Goal: Task Accomplishment & Management: Complete application form

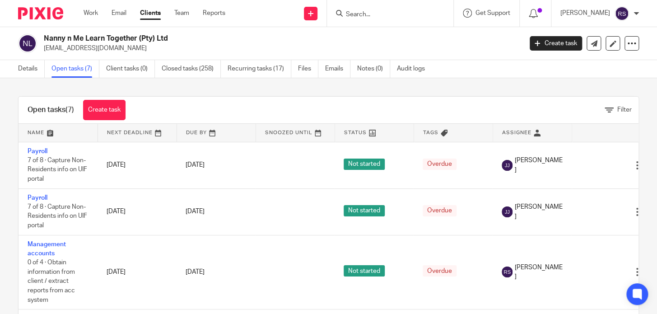
scroll to position [53, 0]
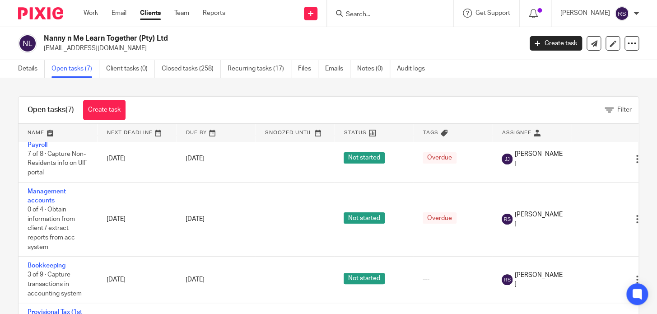
click at [390, 16] on input "Search" at bounding box center [385, 15] width 81 height 8
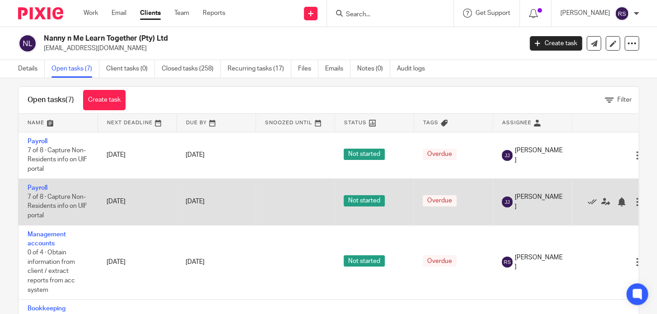
scroll to position [0, 0]
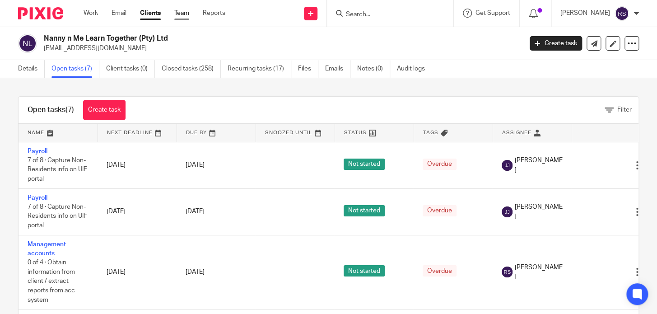
click at [185, 12] on link "Team" at bounding box center [181, 13] width 15 height 9
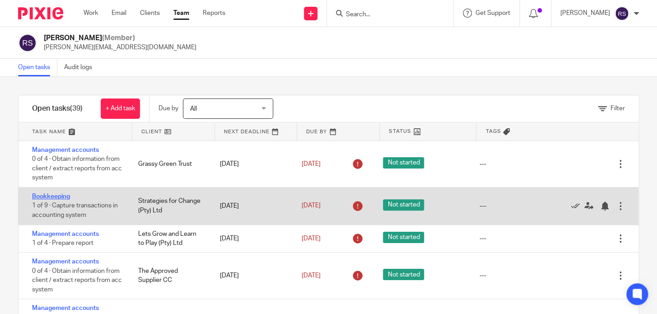
click at [45, 193] on link "Bookkeeping" at bounding box center [51, 196] width 38 height 6
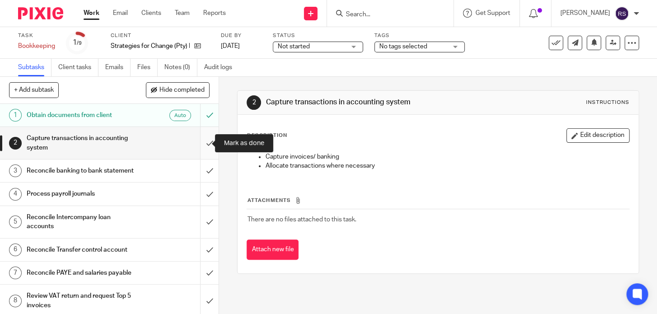
click at [196, 143] on input "submit" at bounding box center [109, 143] width 218 height 32
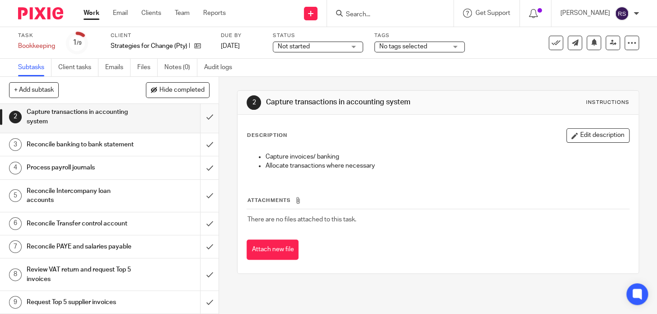
scroll to position [41, 0]
click at [204, 135] on input "submit" at bounding box center [109, 144] width 218 height 23
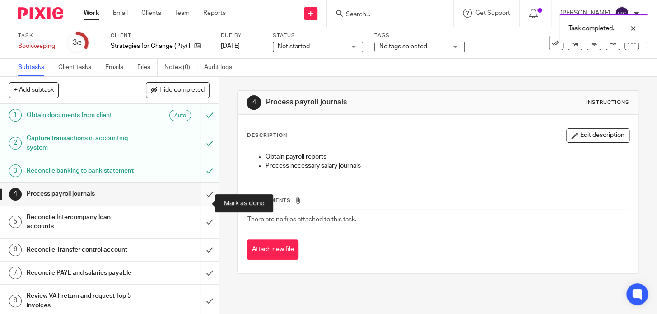
click at [204, 205] on input "submit" at bounding box center [109, 193] width 218 height 23
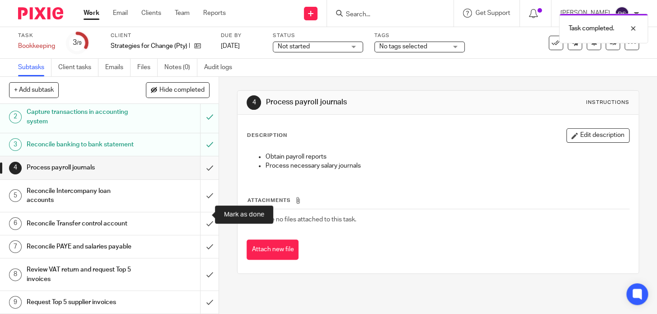
scroll to position [44, 0]
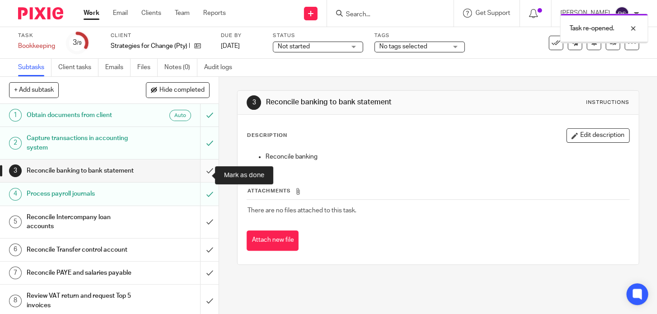
click at [199, 182] on input "submit" at bounding box center [109, 170] width 218 height 23
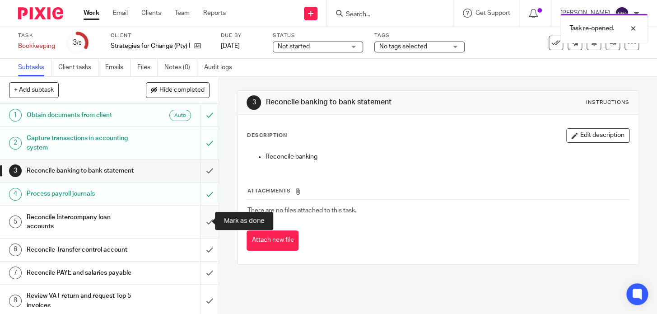
scroll to position [41, 0]
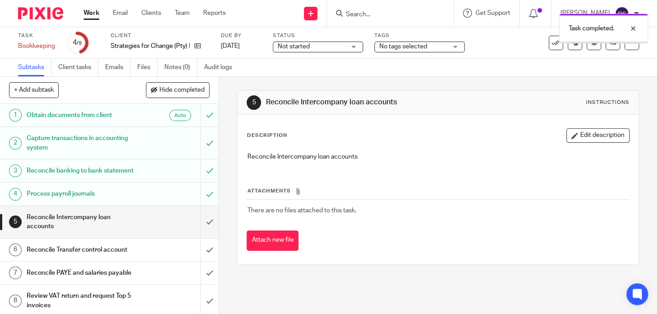
click at [199, 224] on input "submit" at bounding box center [109, 222] width 218 height 32
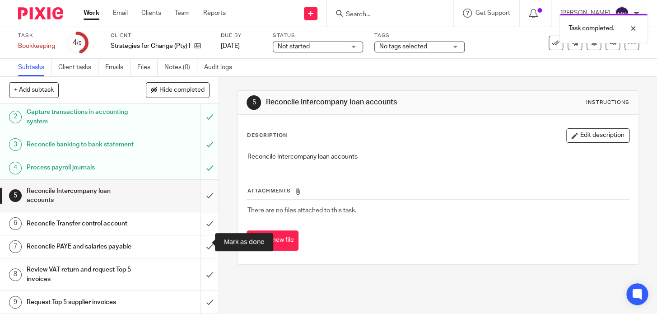
scroll to position [44, 0]
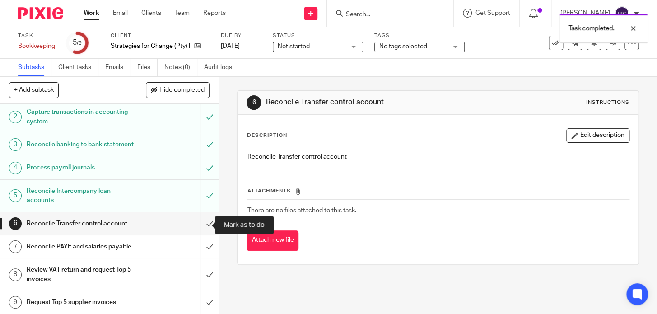
scroll to position [44, 0]
click at [199, 221] on input "submit" at bounding box center [109, 223] width 218 height 23
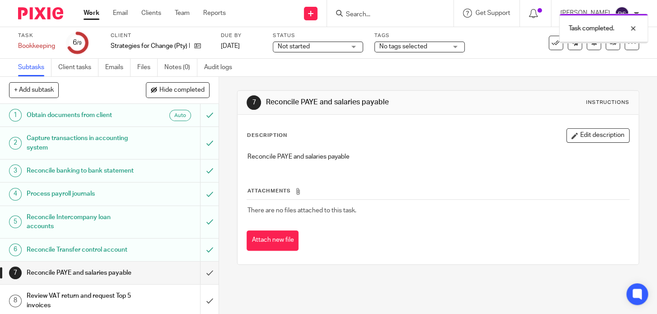
scroll to position [44, 0]
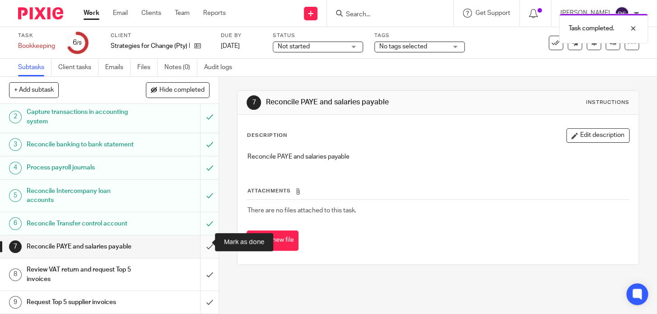
click at [198, 235] on input "submit" at bounding box center [109, 246] width 218 height 23
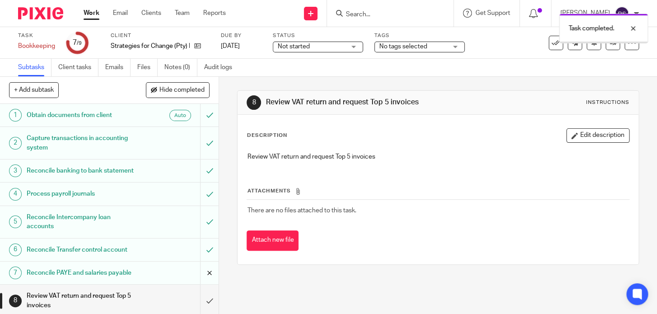
scroll to position [44, 0]
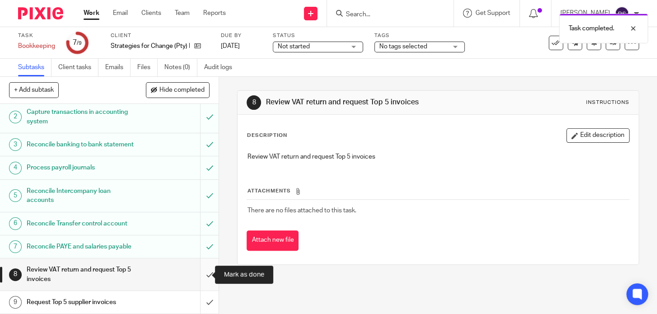
click at [203, 268] on input "submit" at bounding box center [109, 274] width 218 height 32
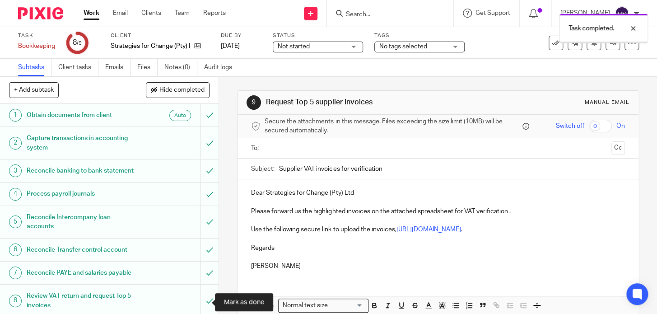
scroll to position [44, 0]
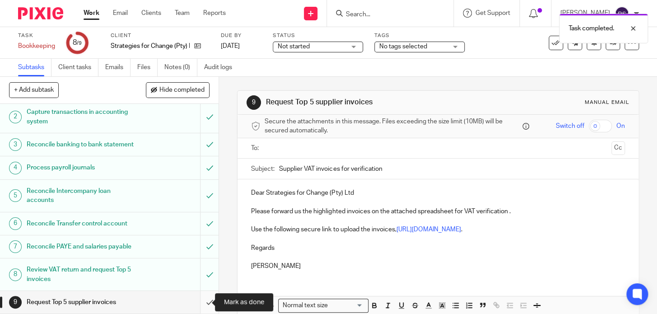
click at [199, 300] on input "submit" at bounding box center [109, 302] width 218 height 23
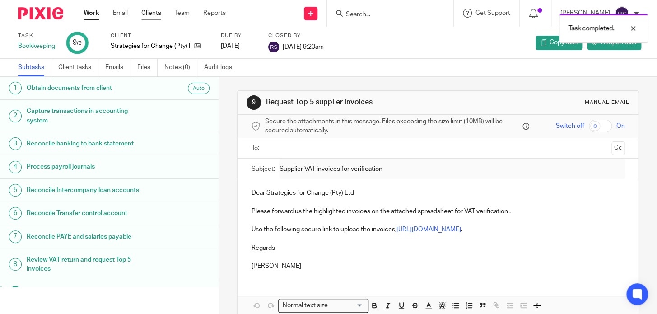
scroll to position [16, 0]
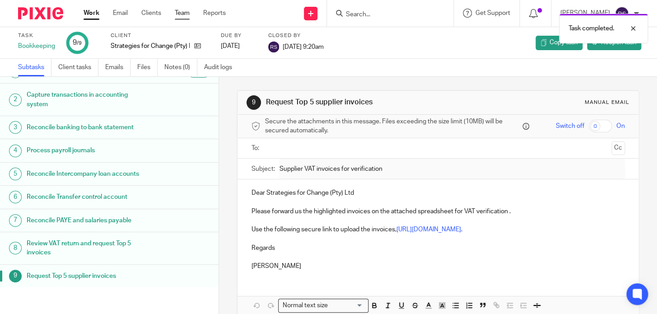
click at [189, 14] on link "Team" at bounding box center [182, 13] width 15 height 9
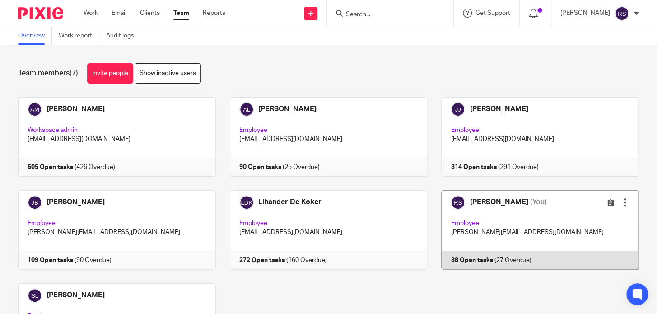
click at [551, 222] on link at bounding box center [533, 229] width 212 height 79
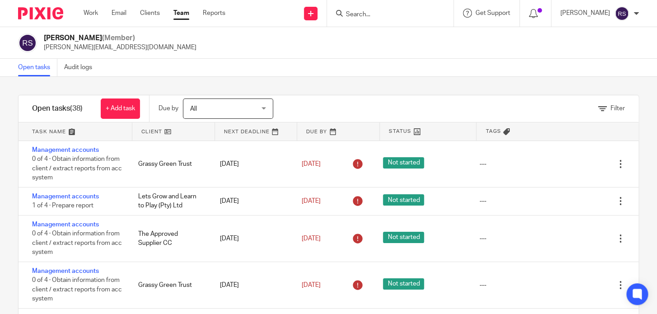
scroll to position [1386, 0]
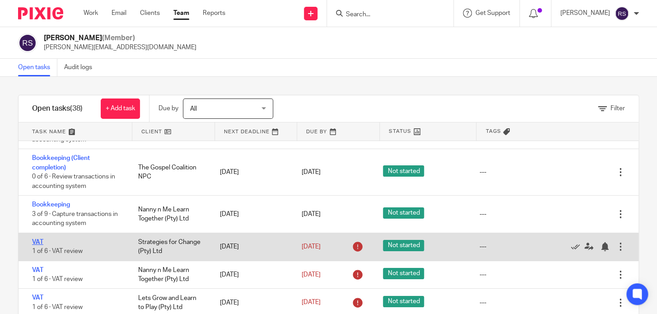
click at [35, 242] on link "VAT" at bounding box center [37, 242] width 11 height 6
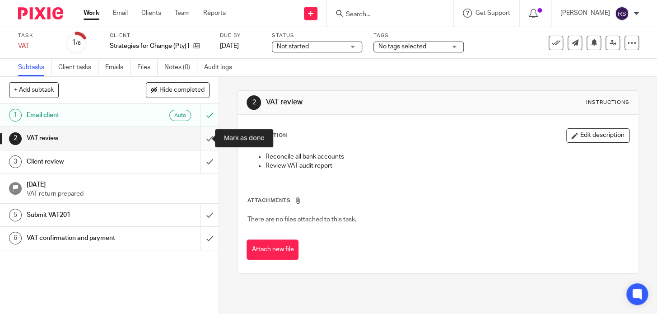
click at [201, 139] on input "submit" at bounding box center [109, 138] width 218 height 23
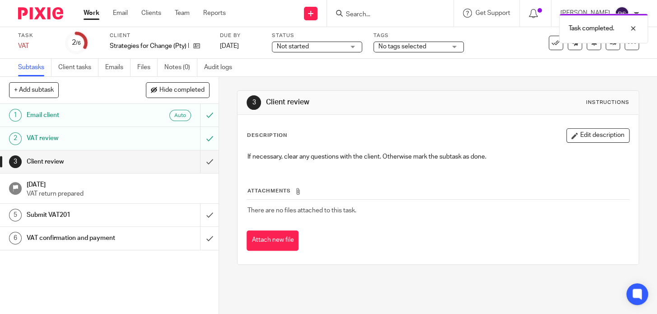
click at [154, 160] on div "Client review" at bounding box center [109, 162] width 164 height 14
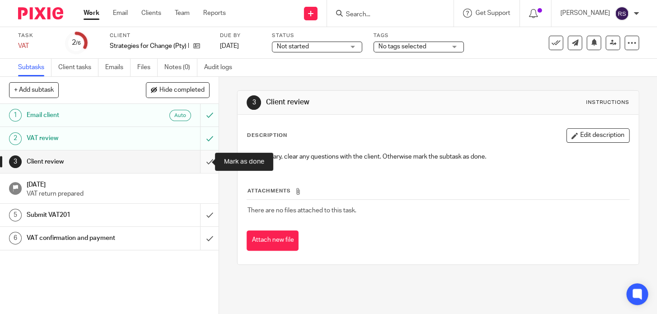
click at [200, 160] on input "submit" at bounding box center [109, 161] width 218 height 23
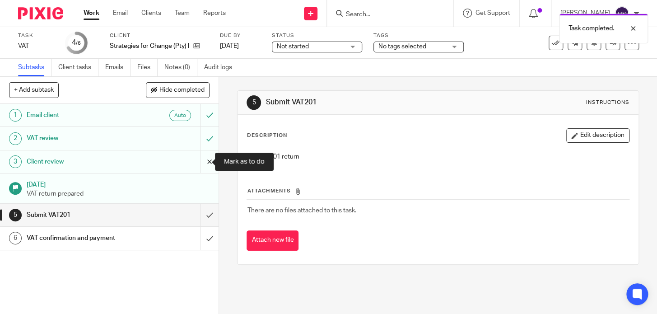
click at [199, 158] on input "submit" at bounding box center [109, 161] width 218 height 23
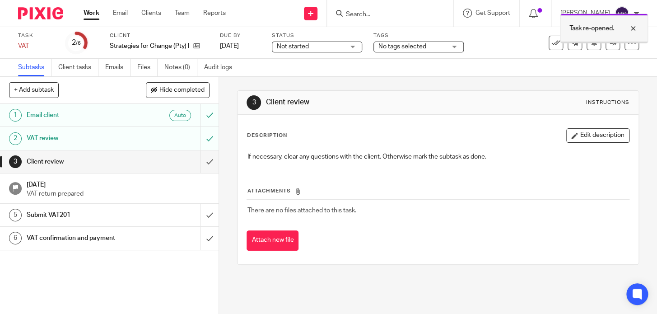
click at [632, 27] on div at bounding box center [626, 28] width 24 height 11
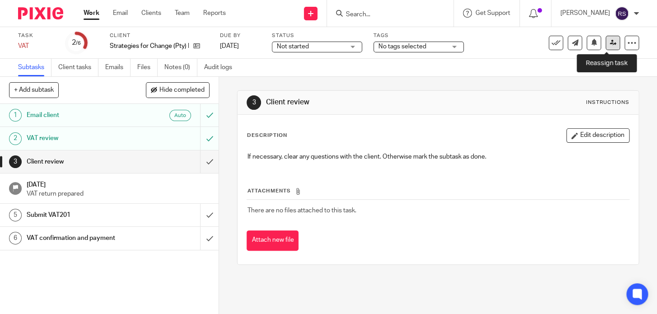
click at [609, 43] on icon at bounding box center [612, 42] width 7 height 7
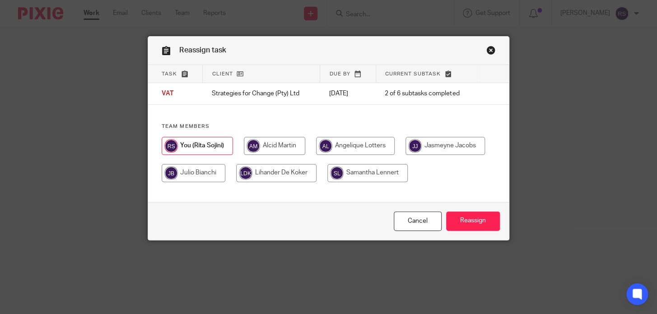
click at [283, 148] on input "radio" at bounding box center [274, 146] width 61 height 18
radio input "true"
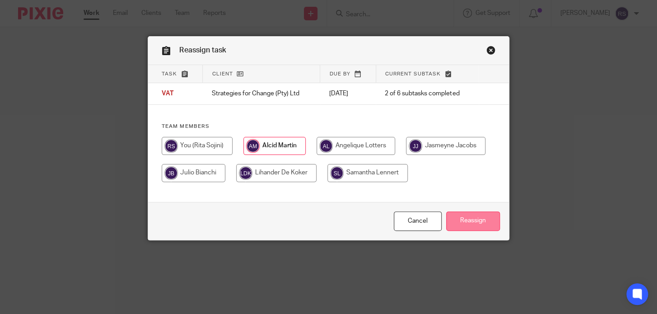
click at [477, 231] on input "Reassign" at bounding box center [473, 220] width 54 height 19
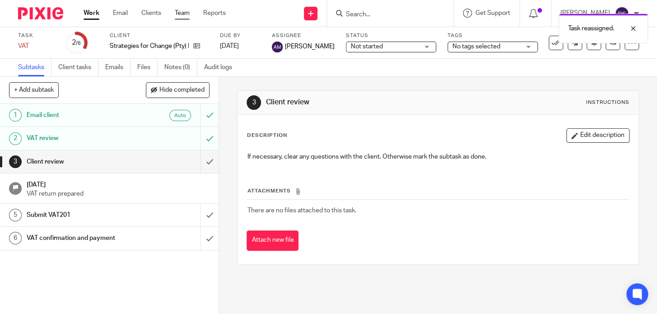
click at [190, 18] on link "Team" at bounding box center [182, 13] width 15 height 9
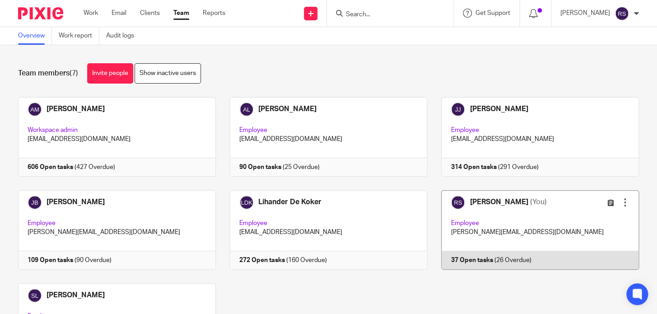
click at [538, 256] on link at bounding box center [533, 229] width 212 height 79
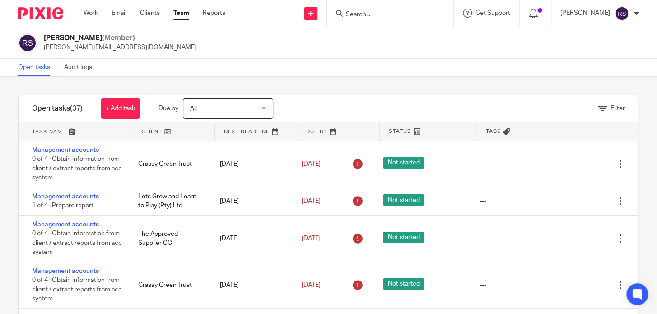
click at [382, 77] on div "Filter tasks Only show tasks matching all of these conditions 1 Client name Is …" at bounding box center [328, 195] width 657 height 237
click at [442, 72] on div "Open tasks Audit logs" at bounding box center [328, 68] width 657 height 18
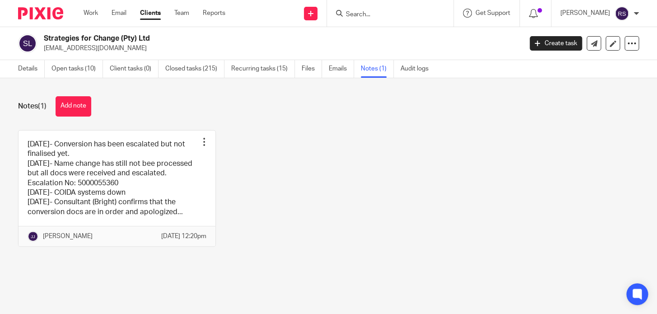
click at [376, 17] on input "Search" at bounding box center [385, 15] width 81 height 8
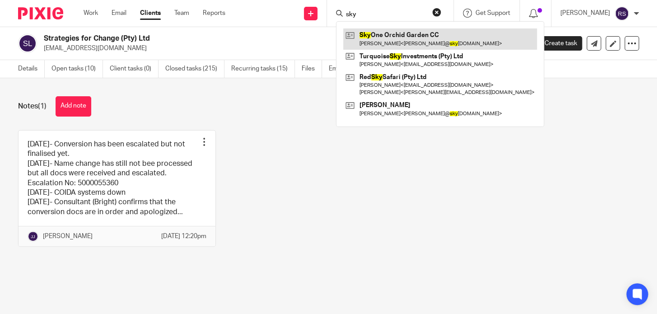
type input "sky"
click at [396, 37] on link at bounding box center [440, 38] width 194 height 21
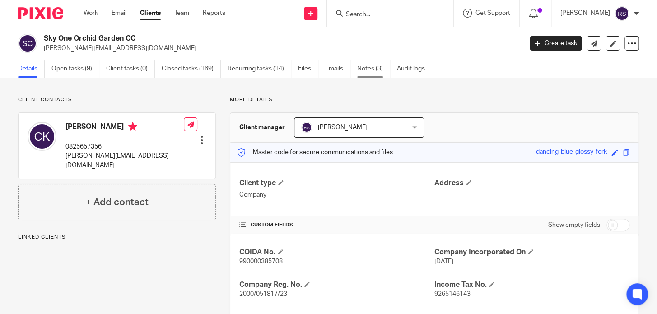
click at [367, 68] on link "Notes (3)" at bounding box center [373, 69] width 33 height 18
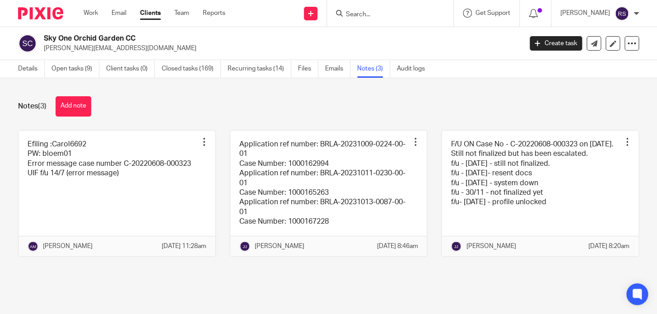
click at [373, 66] on link "Notes (3)" at bounding box center [373, 69] width 33 height 18
click at [545, 43] on link "Create task" at bounding box center [555, 43] width 52 height 14
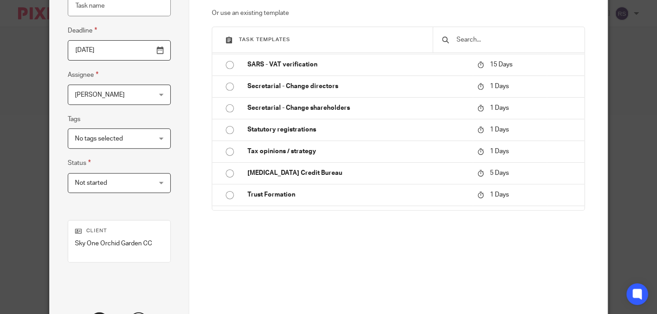
scroll to position [1149, 0]
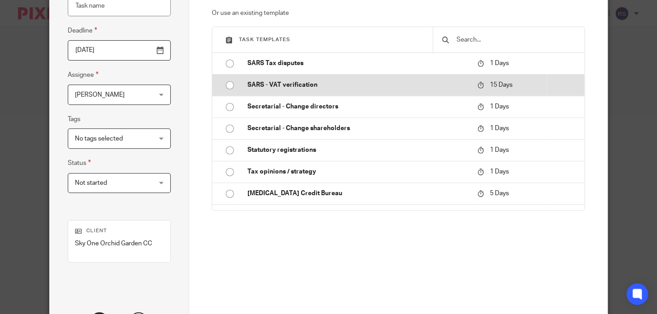
click at [289, 89] on p "SARS - VAT verification" at bounding box center [357, 84] width 221 height 9
type input "2025-09-05"
type input "SARS - VAT verification"
checkbox input "false"
radio input "true"
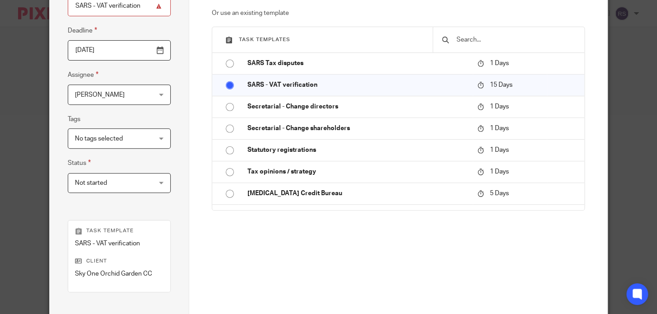
scroll to position [66, 0]
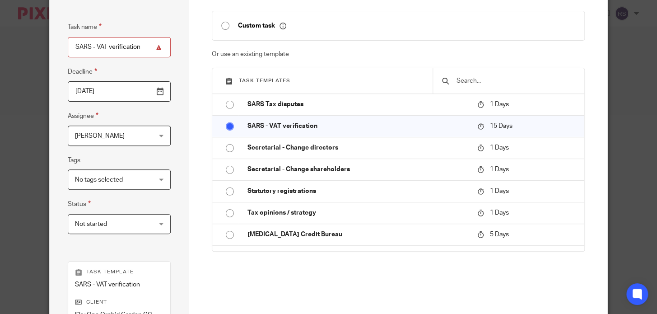
click at [159, 91] on input "2025-09-05" at bounding box center [119, 91] width 103 height 20
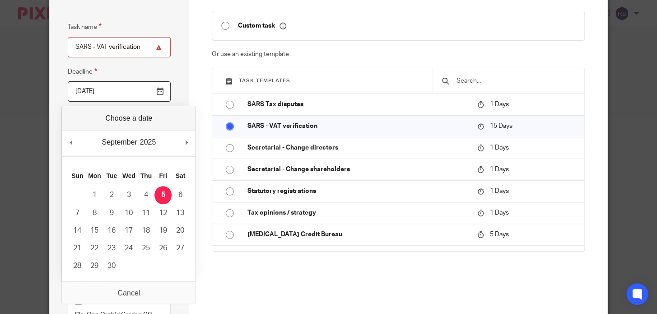
click at [154, 46] on input "SARS - VAT verification" at bounding box center [119, 47] width 103 height 20
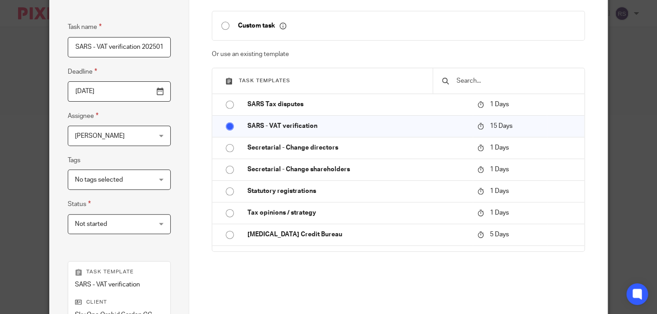
scroll to position [0, 1]
type input "SARS - VAT verification 202501"
click at [157, 91] on input "2025-09-05" at bounding box center [119, 91] width 103 height 20
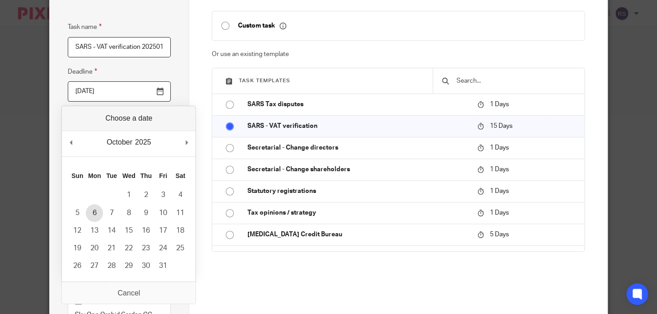
type input "2025-10-06"
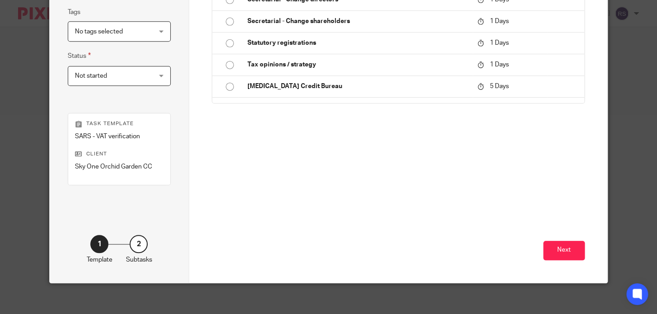
scroll to position [219, 0]
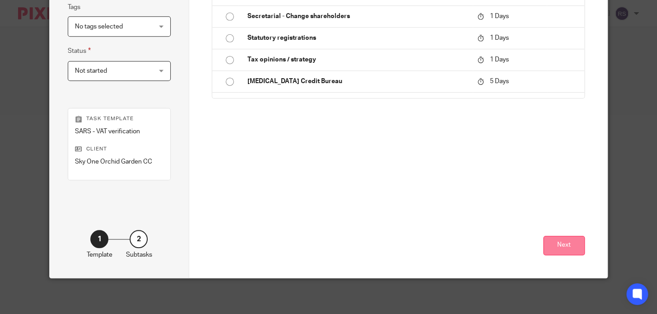
click at [555, 241] on button "Next" at bounding box center [564, 245] width 42 height 19
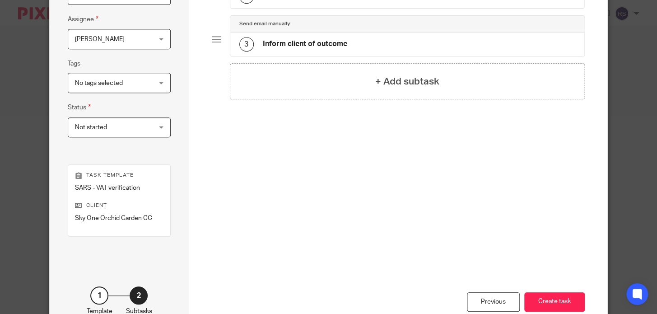
scroll to position [164, 0]
click at [556, 303] on button "Create task" at bounding box center [554, 300] width 60 height 19
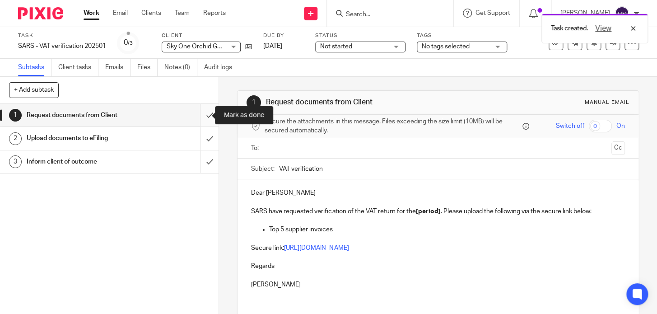
click at [200, 116] on input "submit" at bounding box center [109, 115] width 218 height 23
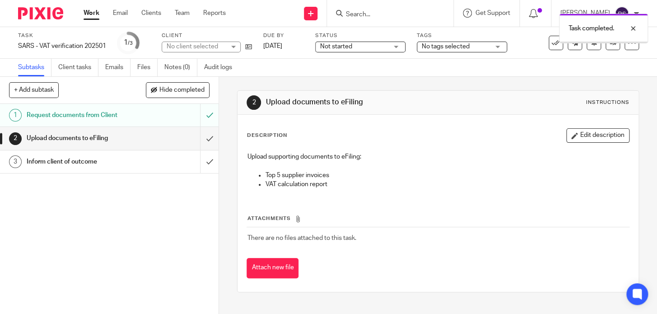
click at [200, 140] on input "submit" at bounding box center [109, 138] width 218 height 23
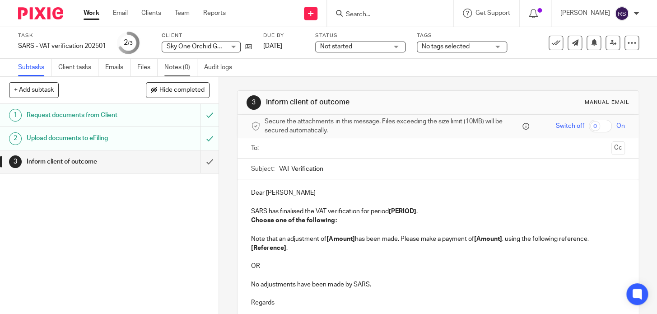
click at [176, 70] on link "Notes (0)" at bounding box center [180, 68] width 33 height 18
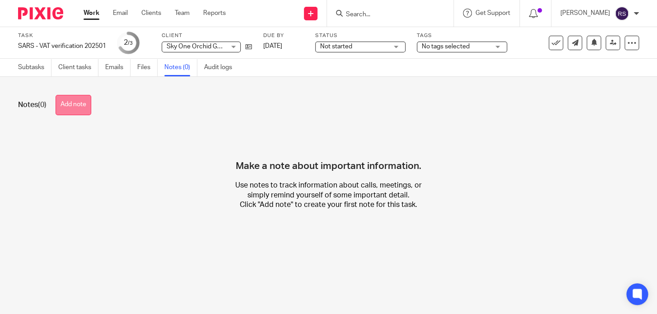
click at [74, 103] on button "Add note" at bounding box center [74, 105] width 36 height 20
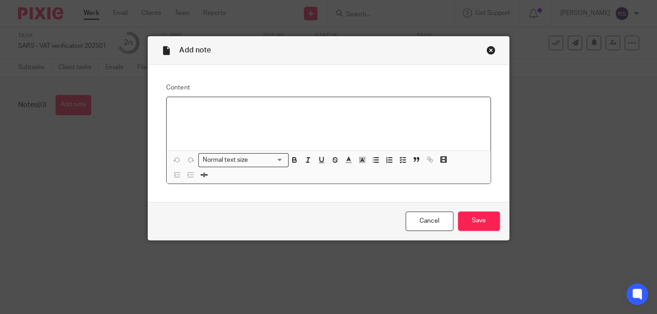
click at [220, 114] on div at bounding box center [328, 123] width 323 height 53
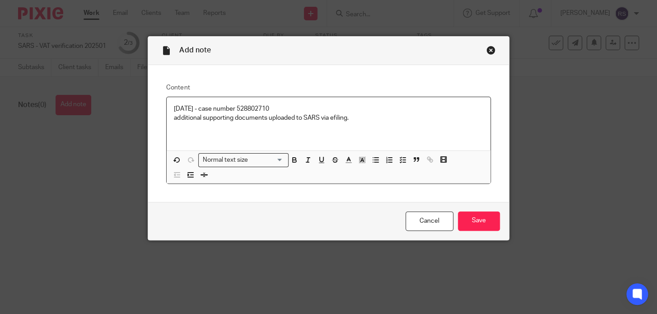
click at [174, 118] on p "additional supporting documents uploaded to SARS via efiling." at bounding box center [328, 117] width 309 height 9
click at [211, 108] on p "[DATE] - case number 528802710" at bounding box center [328, 108] width 309 height 9
click at [296, 110] on p "[DATE] - Case number 528802710" at bounding box center [328, 108] width 309 height 9
click at [489, 226] on input "Save" at bounding box center [479, 220] width 42 height 19
